Goal: Entertainment & Leisure: Consume media (video, audio)

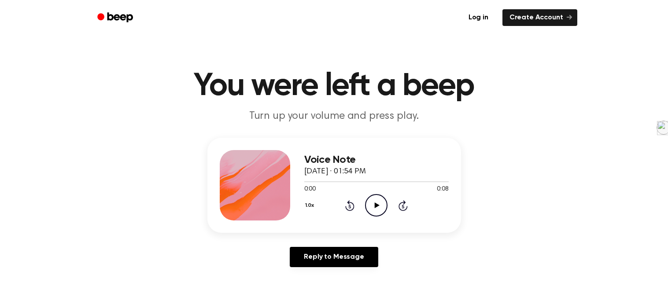
click at [372, 199] on icon "Play Audio" at bounding box center [376, 205] width 22 height 22
click at [379, 201] on icon "Play Audio" at bounding box center [376, 205] width 22 height 22
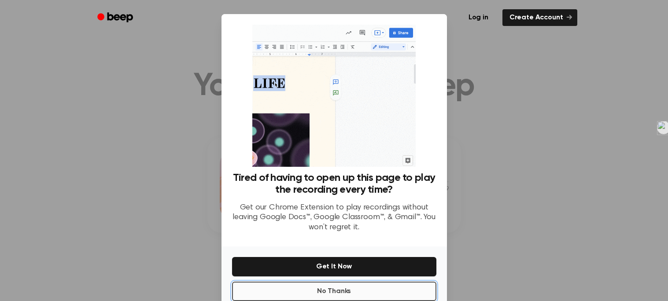
click at [379, 291] on button "No Thanks" at bounding box center [334, 291] width 204 height 19
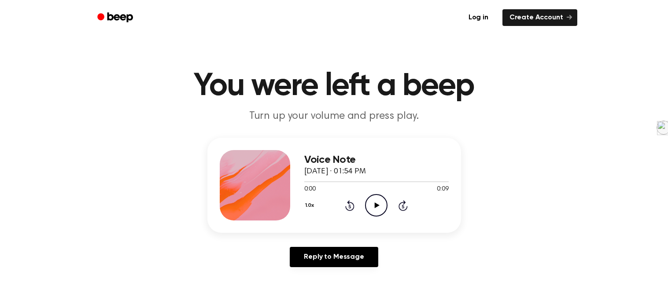
click at [369, 197] on circle at bounding box center [376, 206] width 22 height 22
click at [378, 205] on icon "Play Audio" at bounding box center [376, 205] width 22 height 22
click at [368, 202] on icon "Play Audio" at bounding box center [376, 205] width 22 height 22
click at [365, 197] on icon "Play Audio" at bounding box center [376, 205] width 22 height 22
click at [365, 200] on icon "Pause Audio" at bounding box center [376, 205] width 22 height 22
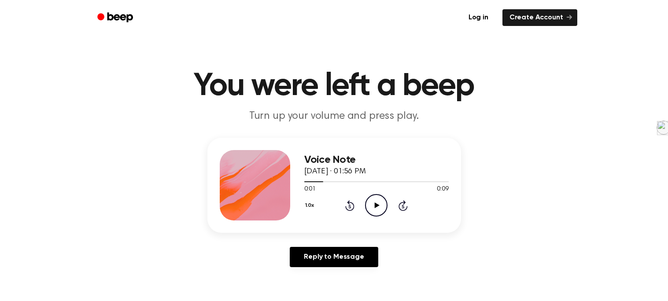
click at [379, 202] on icon "Play Audio" at bounding box center [376, 205] width 22 height 22
click at [372, 199] on icon "Play Audio" at bounding box center [376, 205] width 22 height 22
click at [368, 205] on icon "Play Audio" at bounding box center [376, 205] width 22 height 22
click at [372, 204] on icon "Play Audio" at bounding box center [376, 205] width 22 height 22
click at [375, 205] on icon at bounding box center [377, 205] width 5 height 6
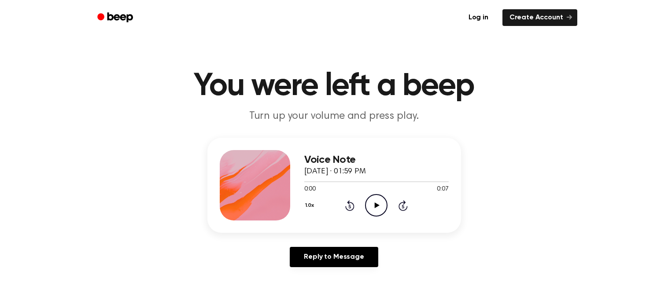
click at [380, 202] on icon "Play Audio" at bounding box center [376, 205] width 22 height 22
click at [377, 200] on icon "Play Audio" at bounding box center [376, 205] width 22 height 22
click at [367, 208] on icon "Play Audio" at bounding box center [376, 205] width 22 height 22
click at [376, 203] on icon "Play Audio" at bounding box center [376, 205] width 22 height 22
click at [370, 197] on icon "Play Audio" at bounding box center [376, 205] width 22 height 22
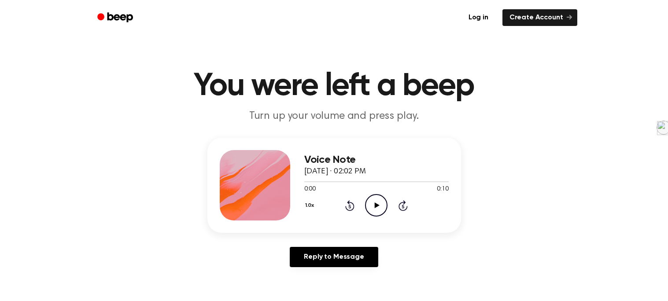
click at [372, 206] on icon "Play Audio" at bounding box center [376, 205] width 22 height 22
click at [378, 210] on icon "Play Audio" at bounding box center [376, 205] width 22 height 22
click at [376, 207] on icon "Play Audio" at bounding box center [376, 205] width 22 height 22
click at [373, 204] on icon "Play Audio" at bounding box center [376, 205] width 22 height 22
click at [375, 208] on icon "Play Audio" at bounding box center [376, 205] width 22 height 22
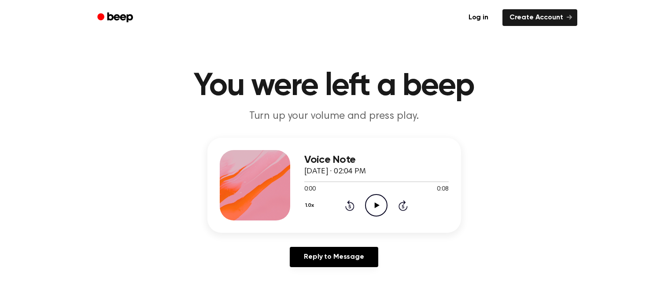
click at [368, 203] on icon "Play Audio" at bounding box center [376, 205] width 22 height 22
click at [383, 198] on icon "Play Audio" at bounding box center [376, 205] width 22 height 22
